Goal: Use online tool/utility

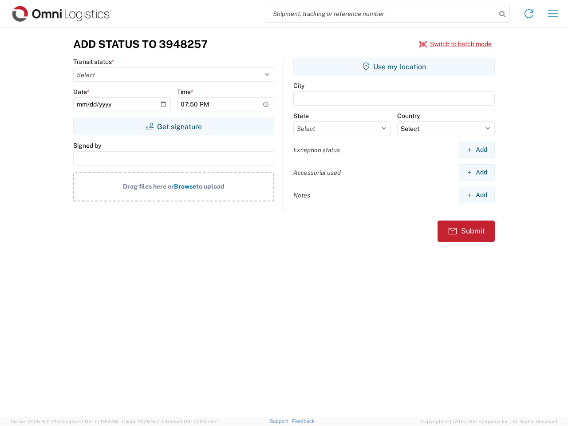
click at [381, 14] on input "search" at bounding box center [381, 13] width 230 height 17
click at [502, 14] on icon at bounding box center [502, 14] width 12 height 12
click at [529, 14] on icon at bounding box center [529, 14] width 14 height 14
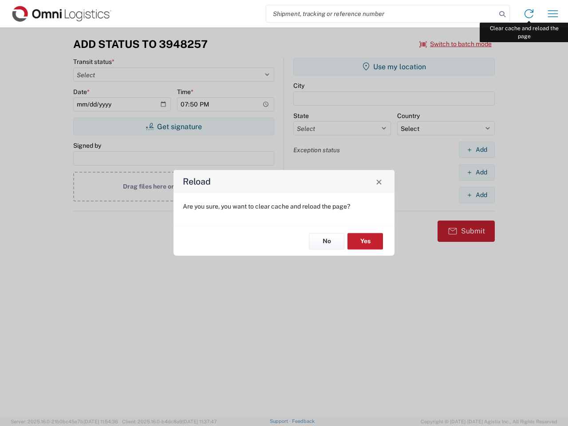
click at [553, 14] on div "Reload Are you sure, you want to clear cache and reload the page? No Yes" at bounding box center [284, 213] width 568 height 426
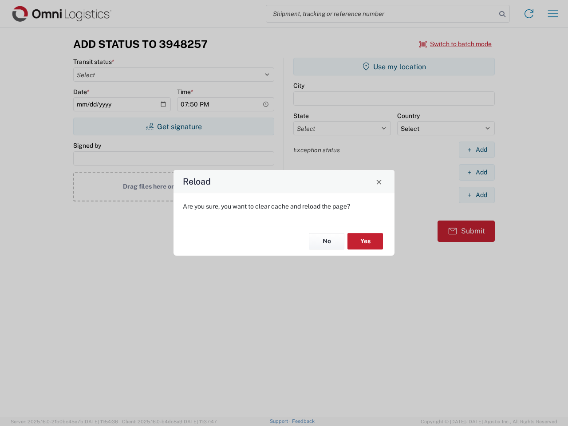
click at [456, 44] on div "Reload Are you sure, you want to clear cache and reload the page? No Yes" at bounding box center [284, 213] width 568 height 426
click at [174, 127] on div "Reload Are you sure, you want to clear cache and reload the page? No Yes" at bounding box center [284, 213] width 568 height 426
click at [394, 67] on div "Reload Are you sure, you want to clear cache and reload the page? No Yes" at bounding box center [284, 213] width 568 height 426
click at [477, 150] on div "Reload Are you sure, you want to clear cache and reload the page? No Yes" at bounding box center [284, 213] width 568 height 426
click at [477, 172] on div "Reload Are you sure, you want to clear cache and reload the page? No Yes" at bounding box center [284, 213] width 568 height 426
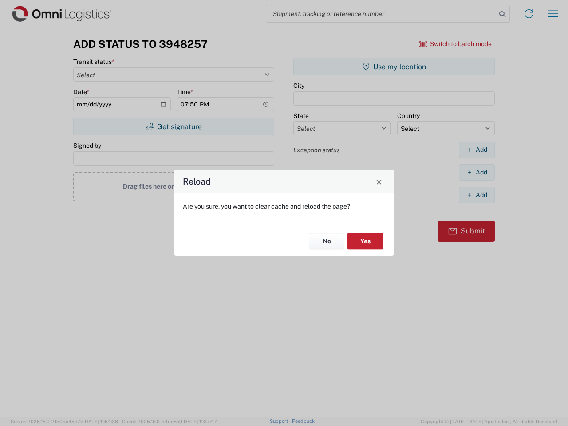
click at [477, 195] on div "Reload Are you sure, you want to clear cache and reload the page? No Yes" at bounding box center [284, 213] width 568 height 426
